Goal: Contribute content

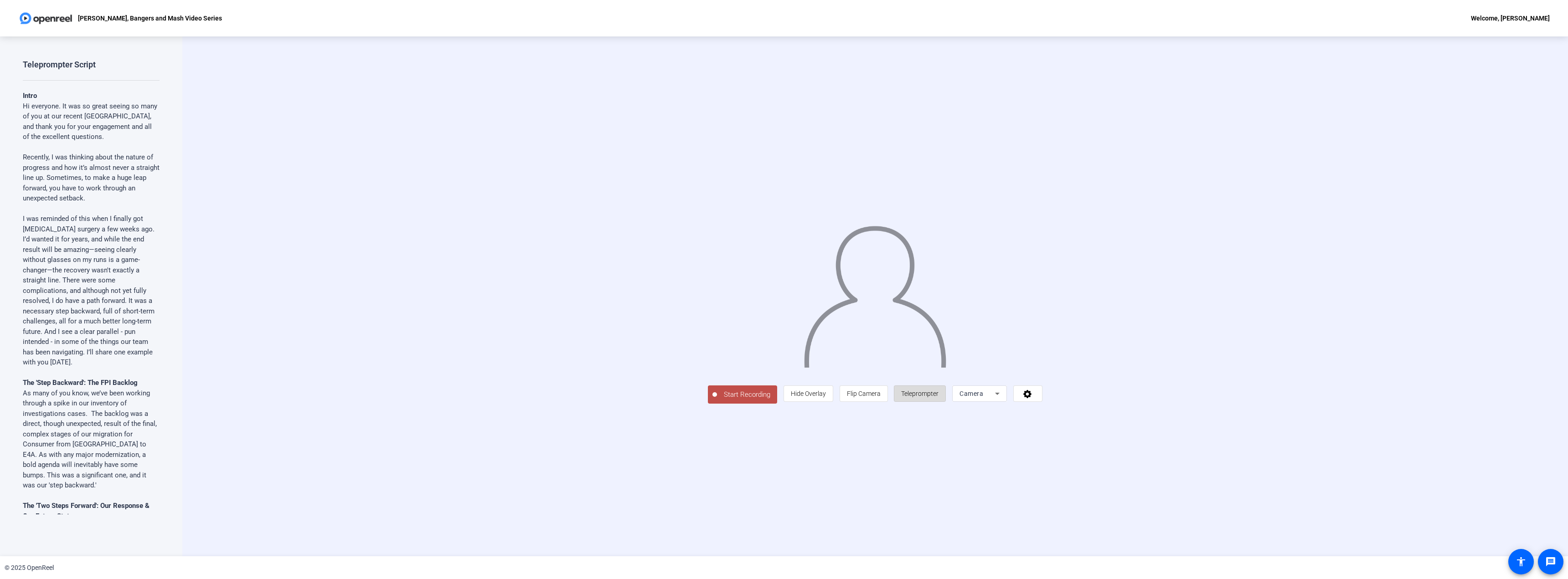
click at [939, 397] on span "Teleprompter" at bounding box center [919, 394] width 37 height 7
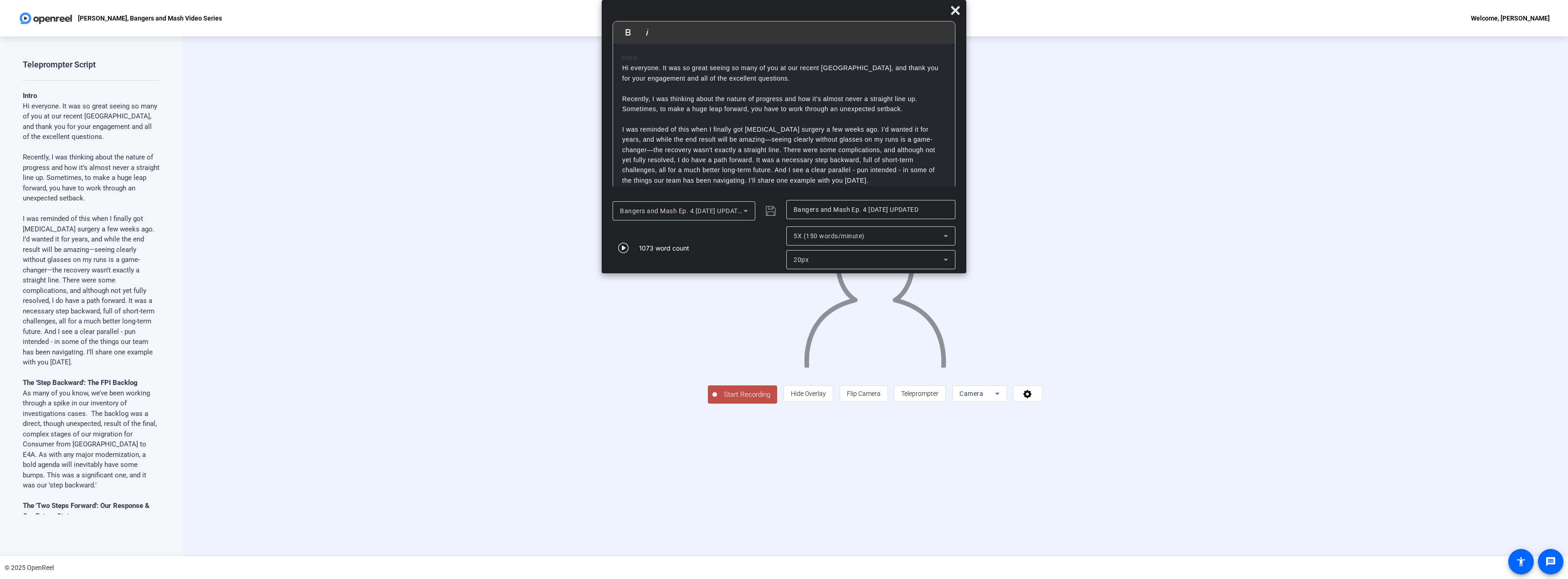
click at [717, 400] on span "Start Recording" at bounding box center [747, 394] width 60 height 10
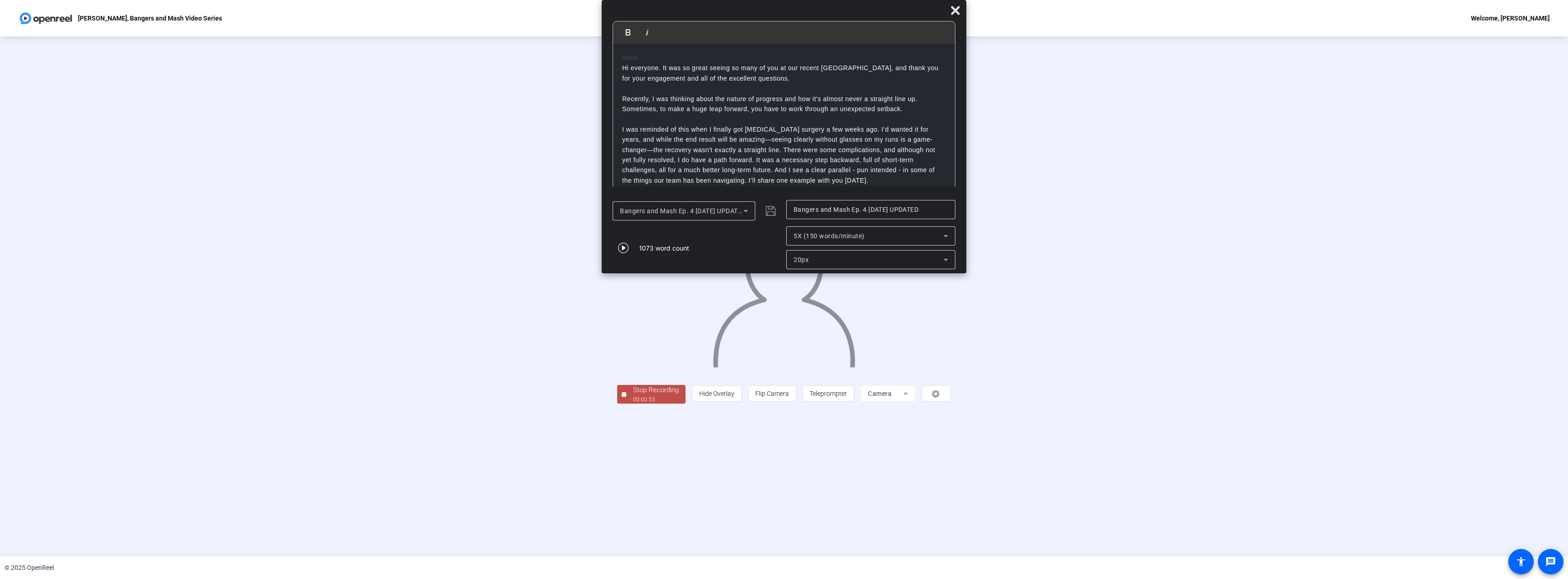
click at [633, 403] on div "00:00:53" at bounding box center [656, 399] width 46 height 8
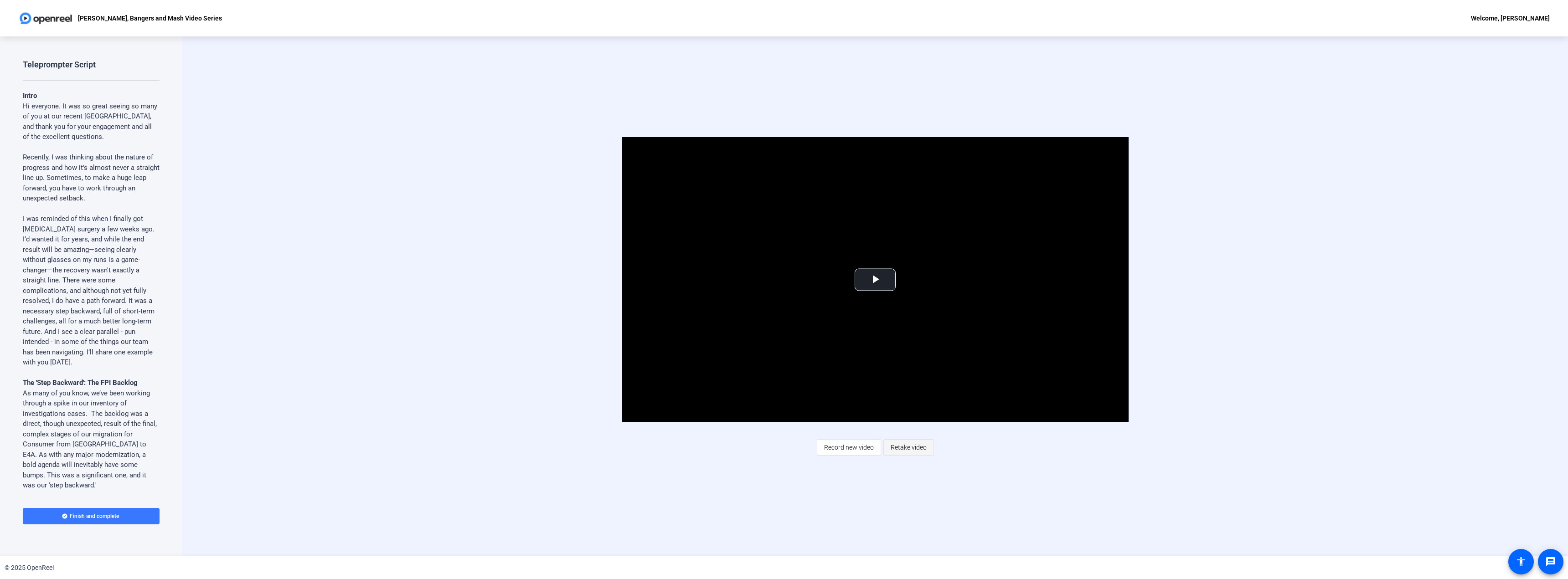
click at [912, 448] on span "Retake video" at bounding box center [908, 447] width 36 height 17
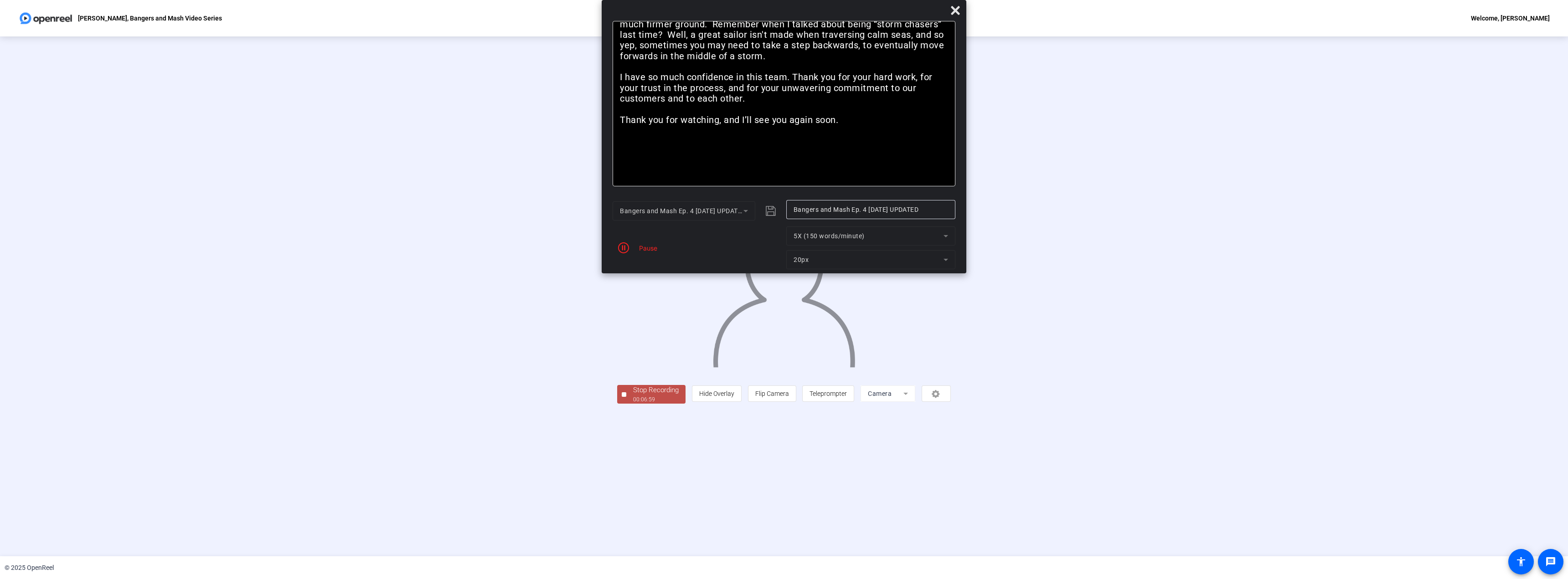
click at [648, 251] on div "Pause" at bounding box center [645, 248] width 23 height 10
click at [633, 395] on div "Stop Recording" at bounding box center [656, 390] width 46 height 10
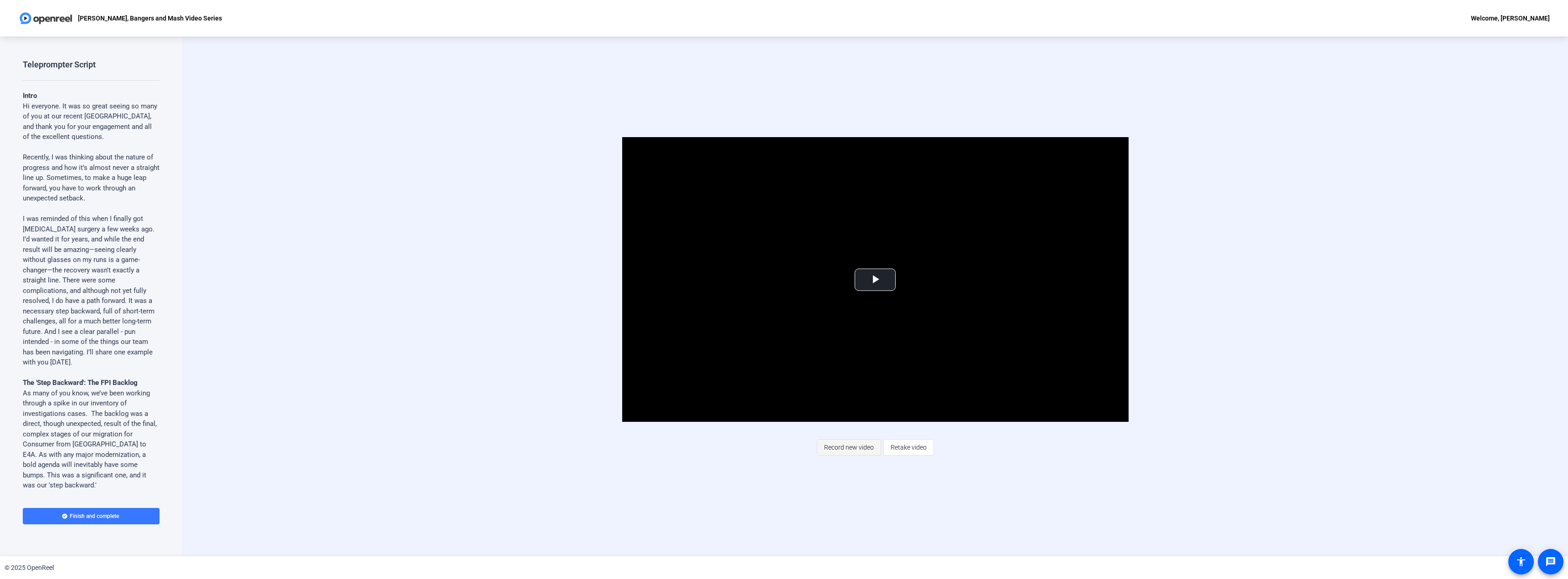
click at [852, 447] on span "Record new video" at bounding box center [849, 447] width 50 height 17
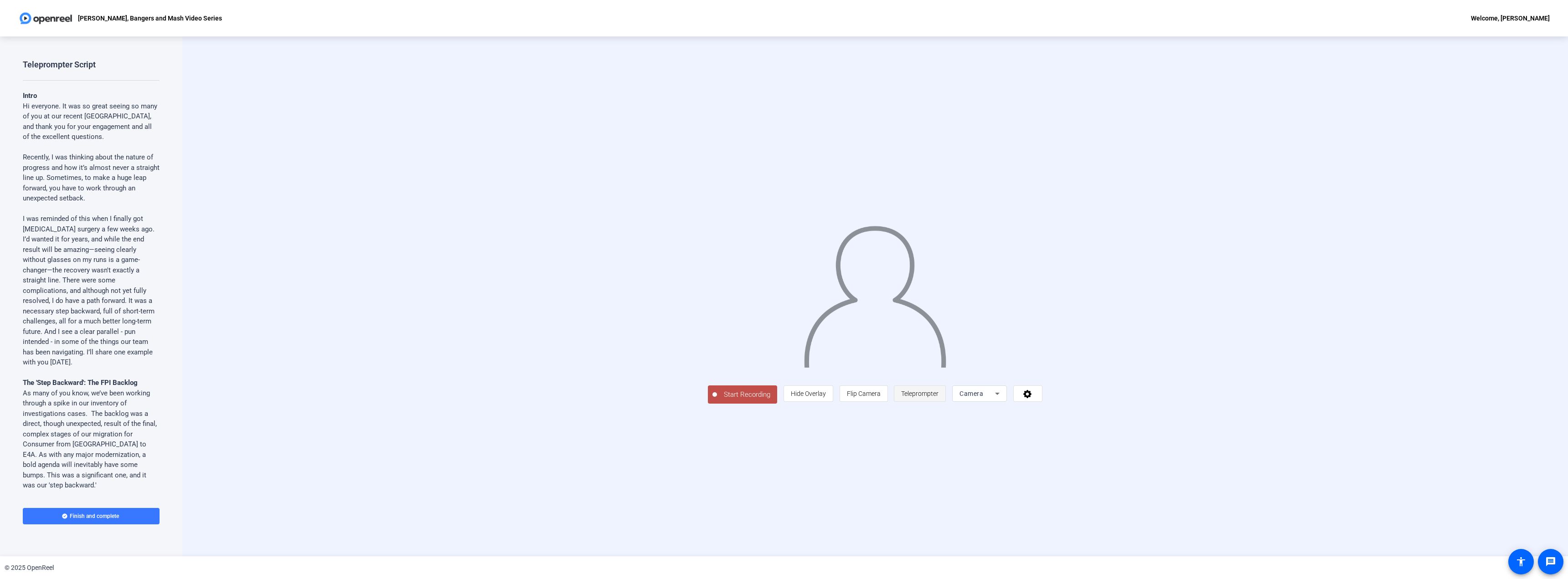
click at [939, 402] on span "Teleprompter" at bounding box center [919, 394] width 37 height 17
click at [939, 397] on span "Teleprompter" at bounding box center [919, 394] width 37 height 7
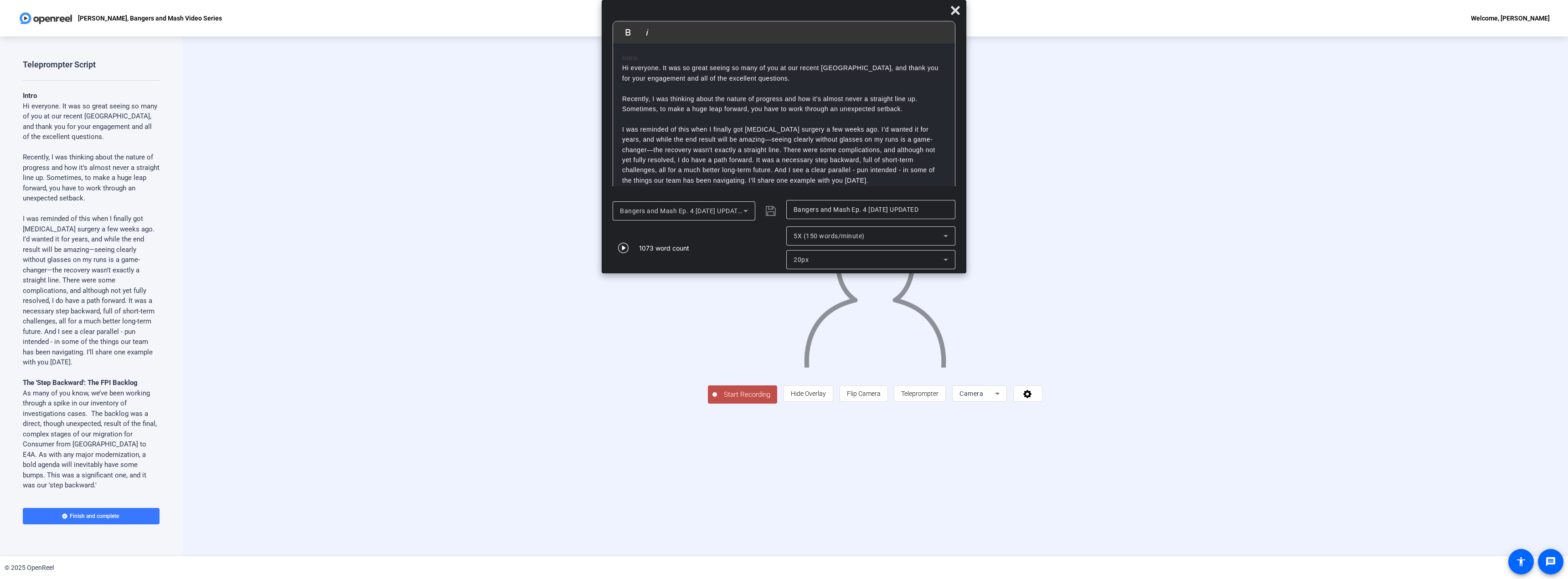
click at [717, 400] on span "Start Recording" at bounding box center [747, 394] width 60 height 10
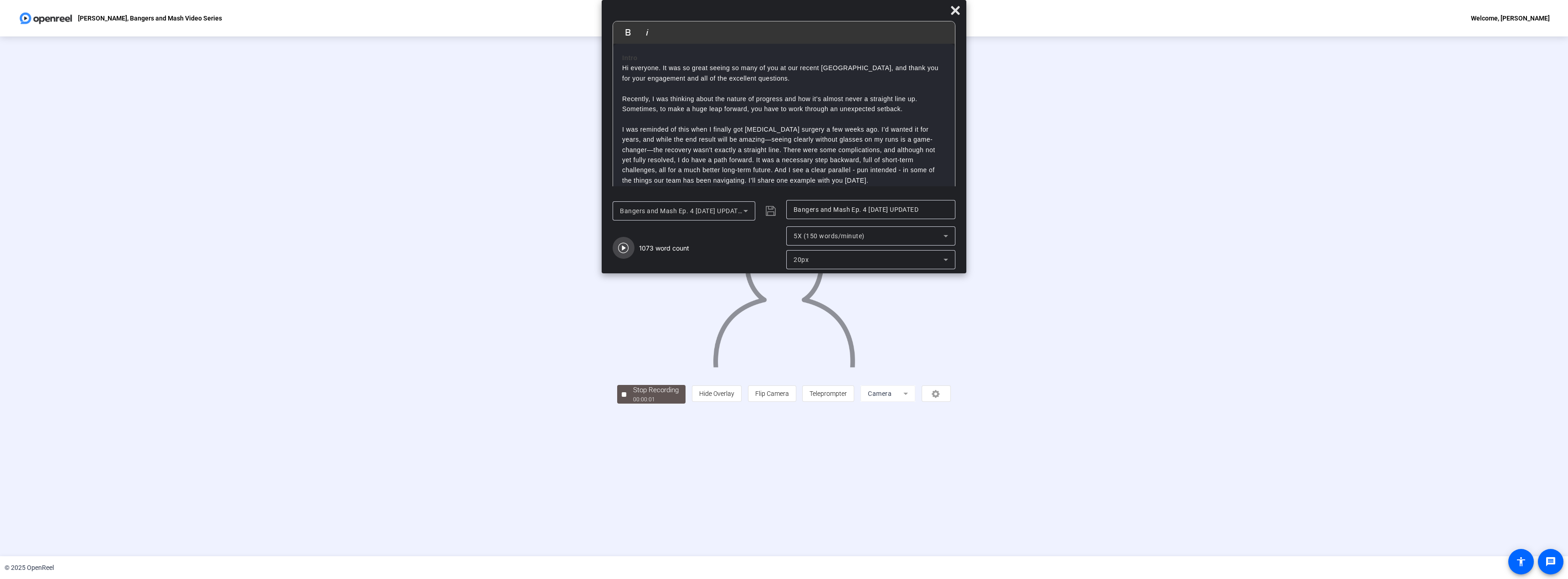
click at [625, 253] on button "button" at bounding box center [623, 248] width 22 height 22
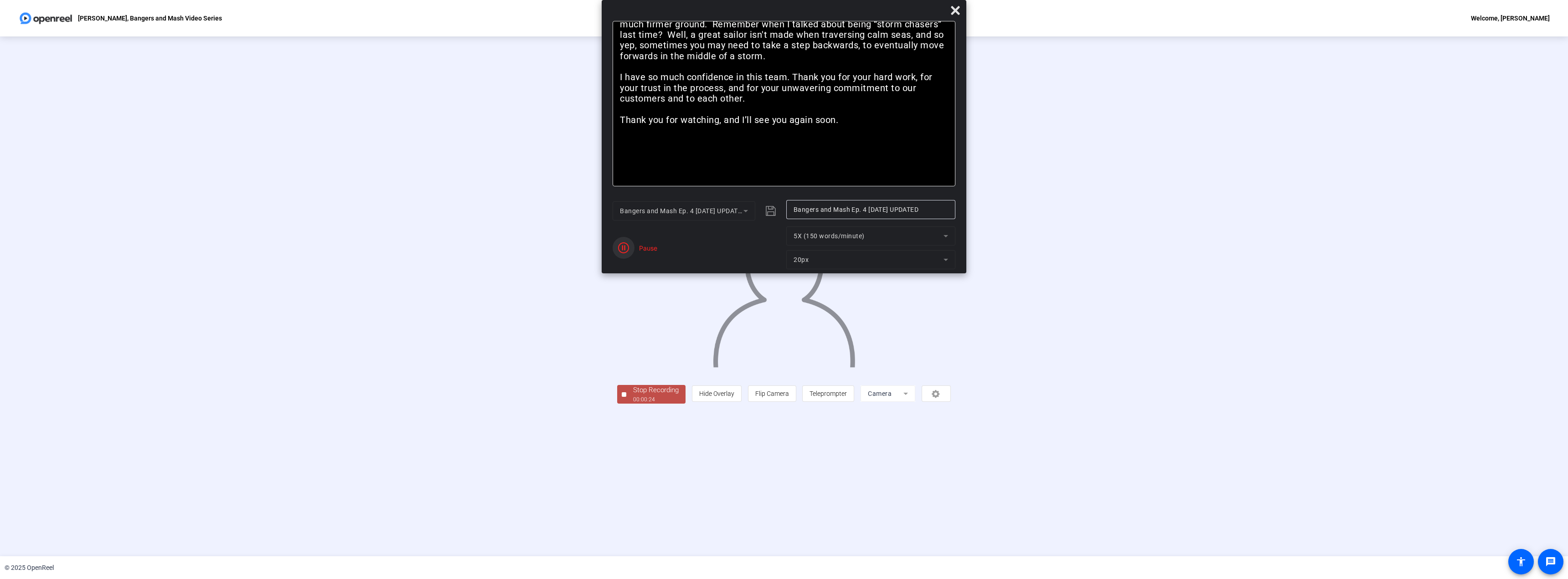
click at [633, 247] on span "button" at bounding box center [623, 248] width 22 height 22
click at [633, 395] on div "Stop Recording" at bounding box center [656, 390] width 46 height 10
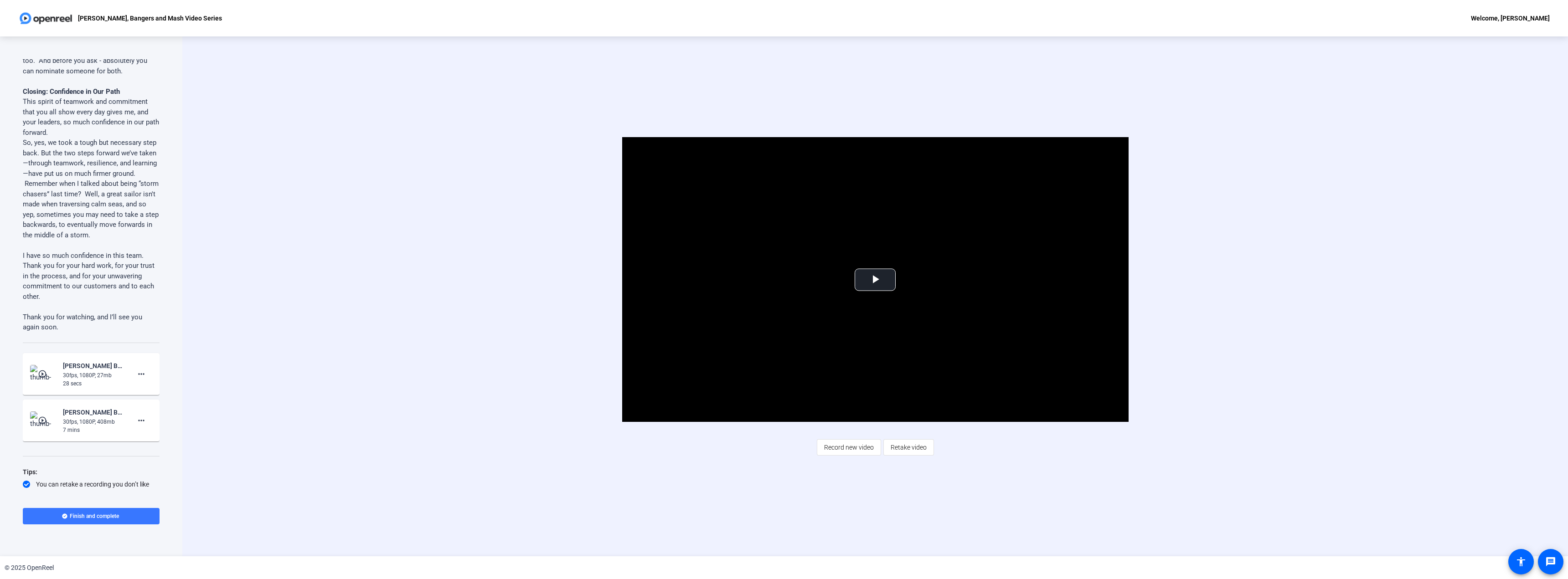
scroll to position [1623, 0]
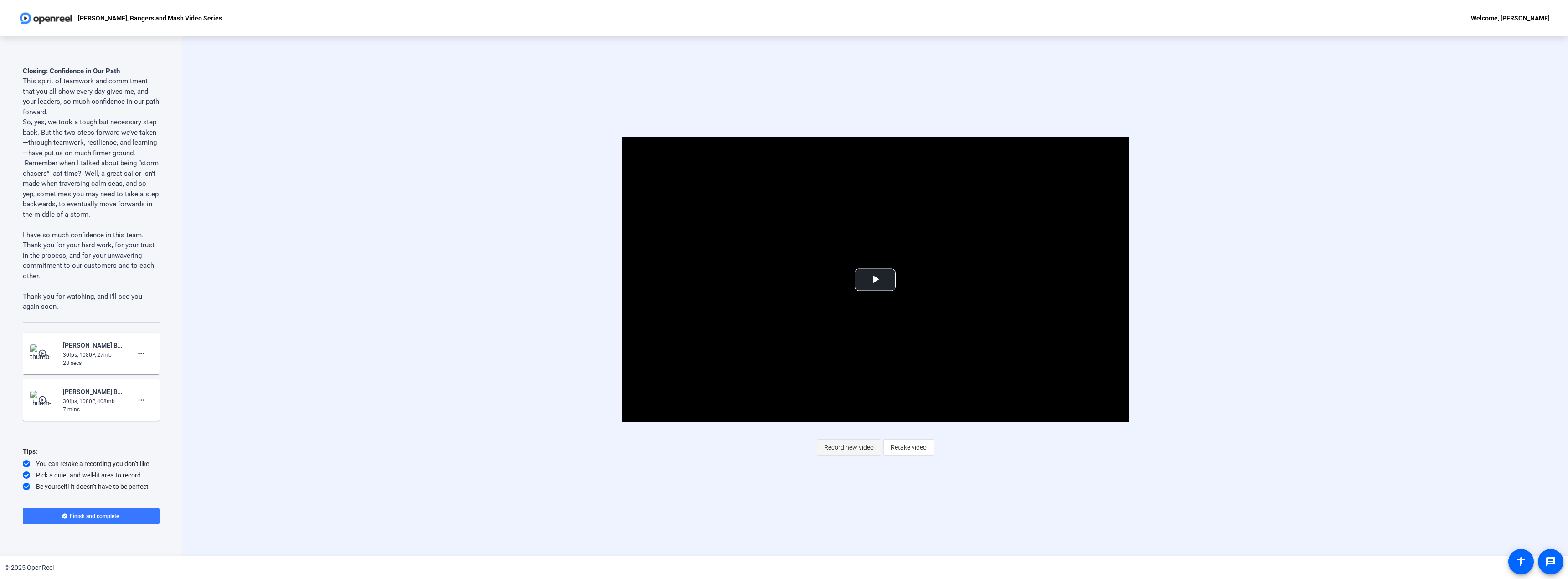
click at [856, 445] on span "Record new video" at bounding box center [849, 447] width 50 height 17
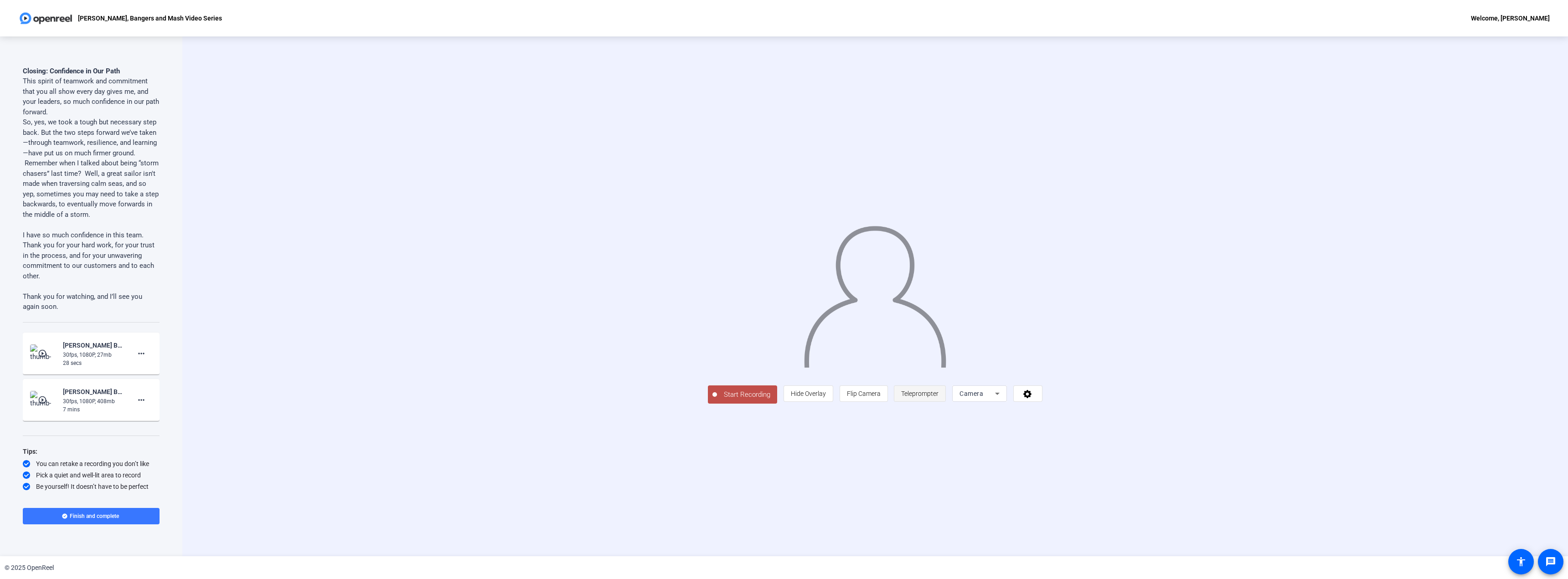
click at [939, 397] on span "Teleprompter" at bounding box center [919, 394] width 37 height 7
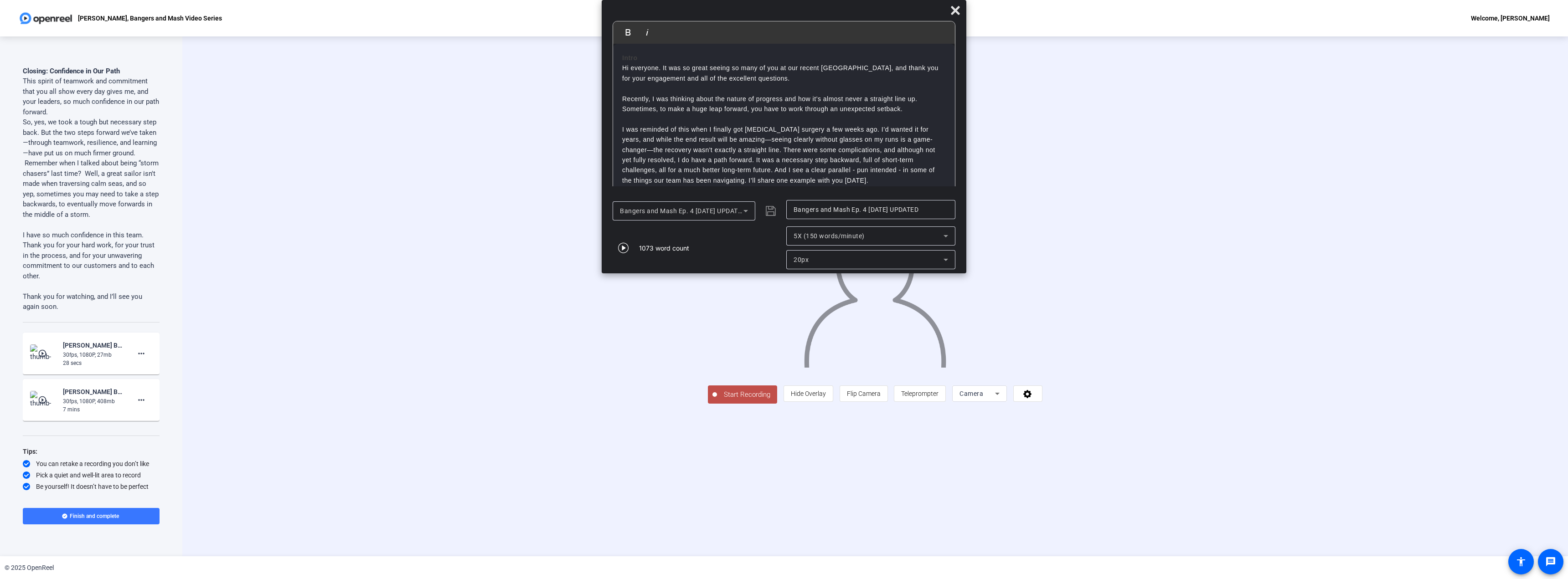
click at [717, 400] on span "Start Recording" at bounding box center [747, 394] width 60 height 10
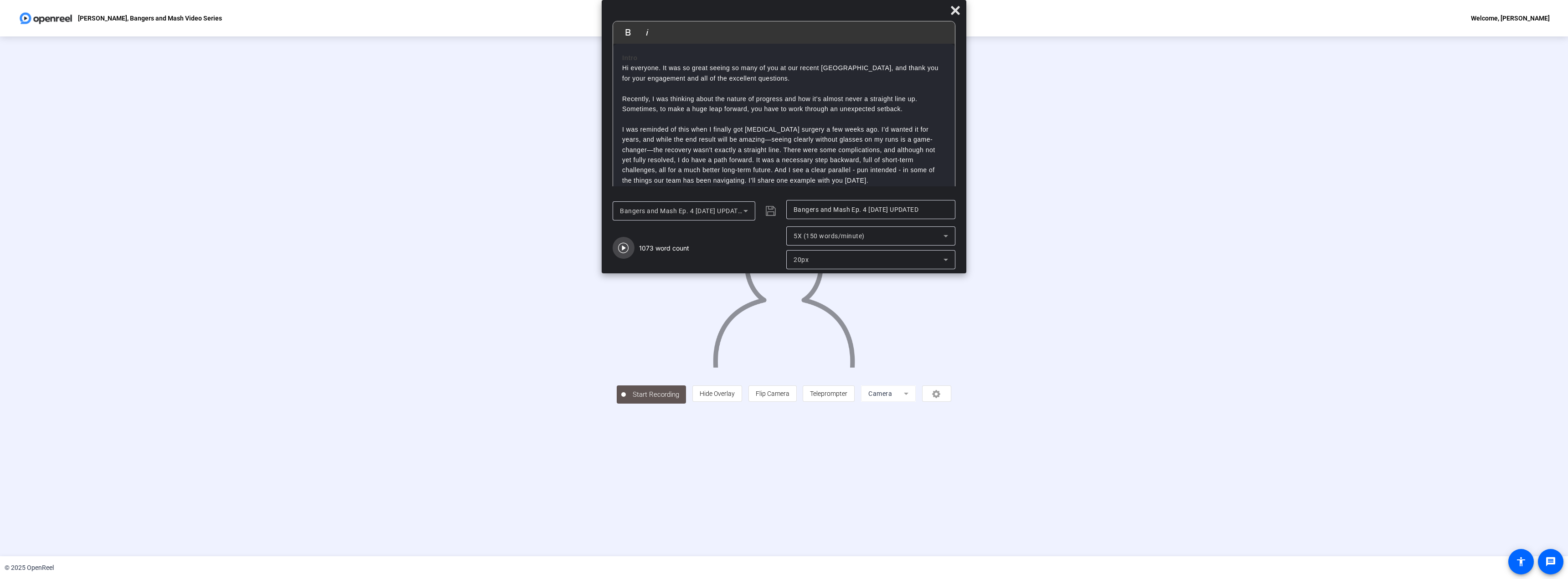
click at [629, 249] on icon "button" at bounding box center [623, 248] width 11 height 11
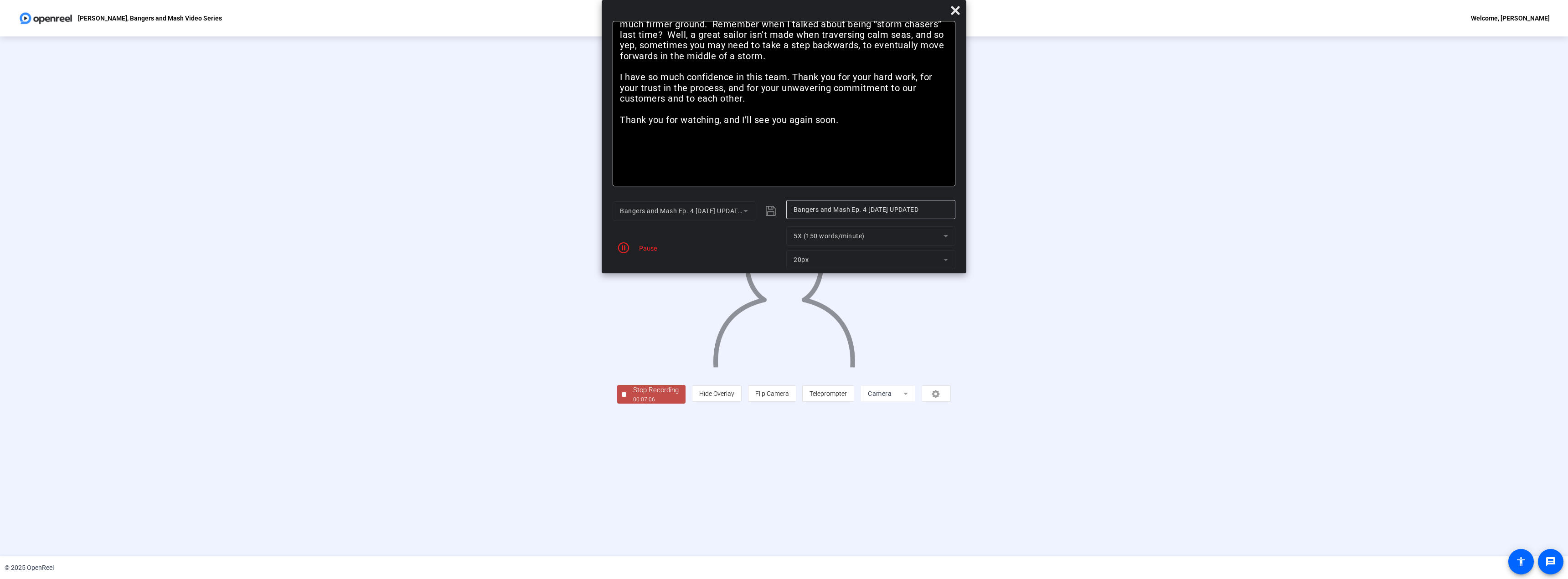
click at [633, 403] on div "00:07:06" at bounding box center [656, 399] width 46 height 8
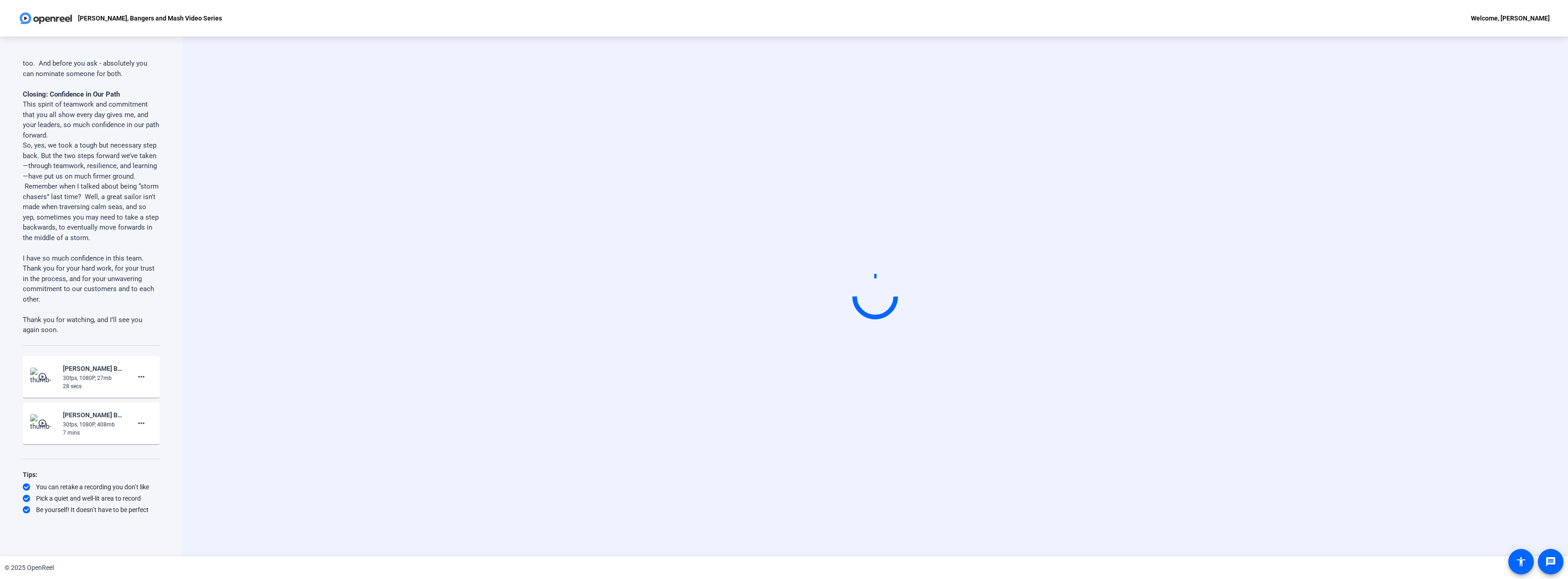
scroll to position [1600, 0]
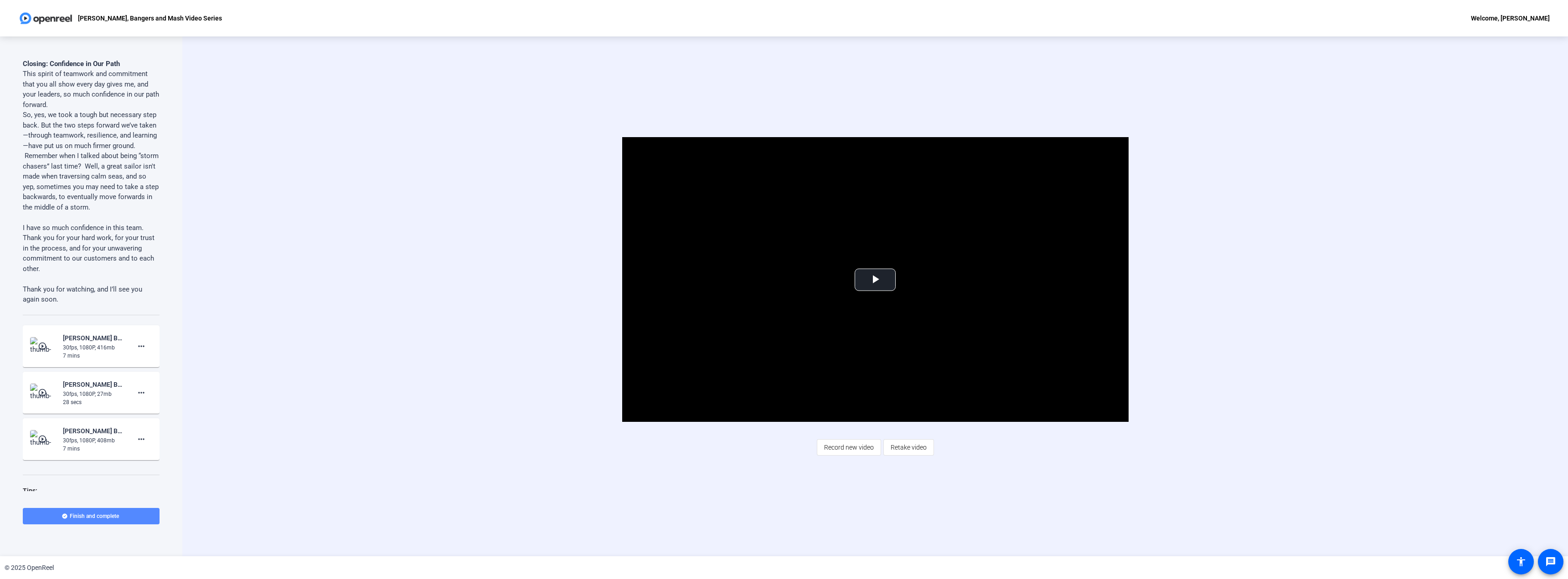
click at [120, 511] on span at bounding box center [91, 516] width 137 height 22
